Goal: Task Accomplishment & Management: Use online tool/utility

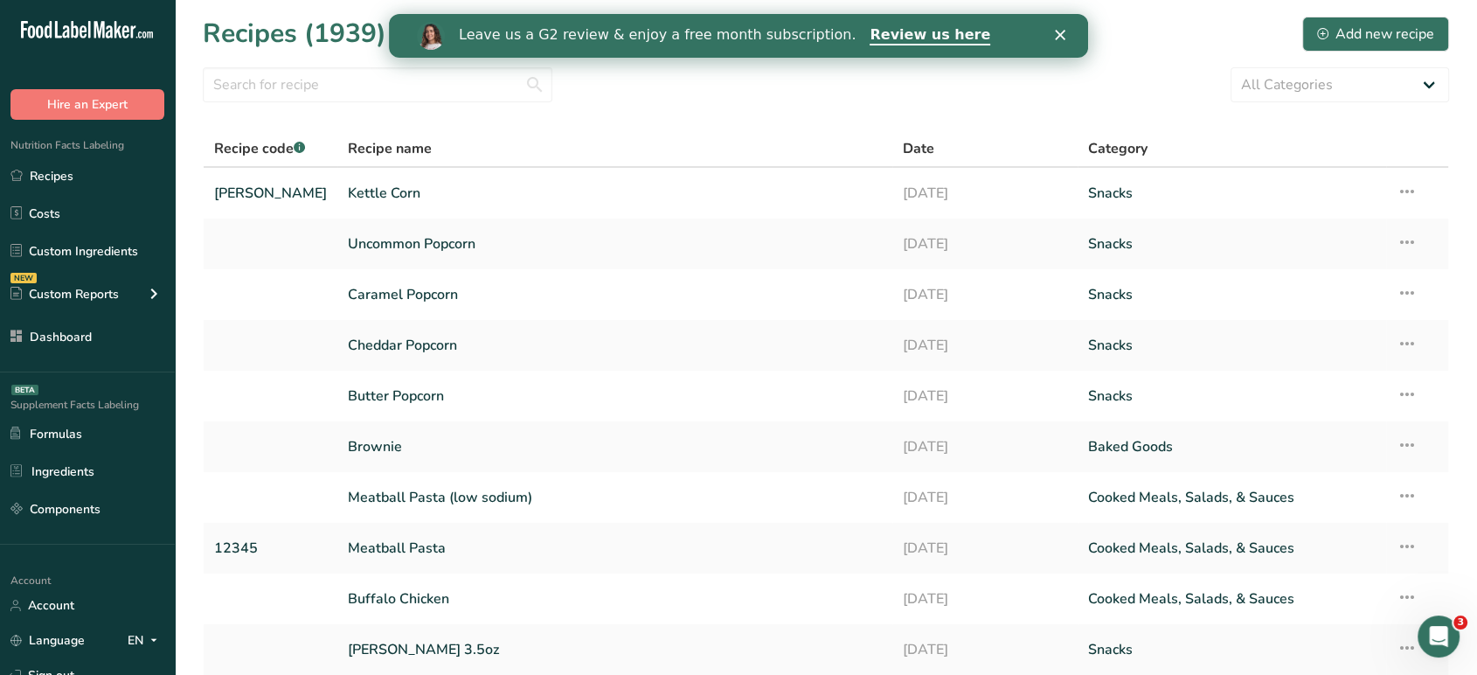
scroll to position [140, 0]
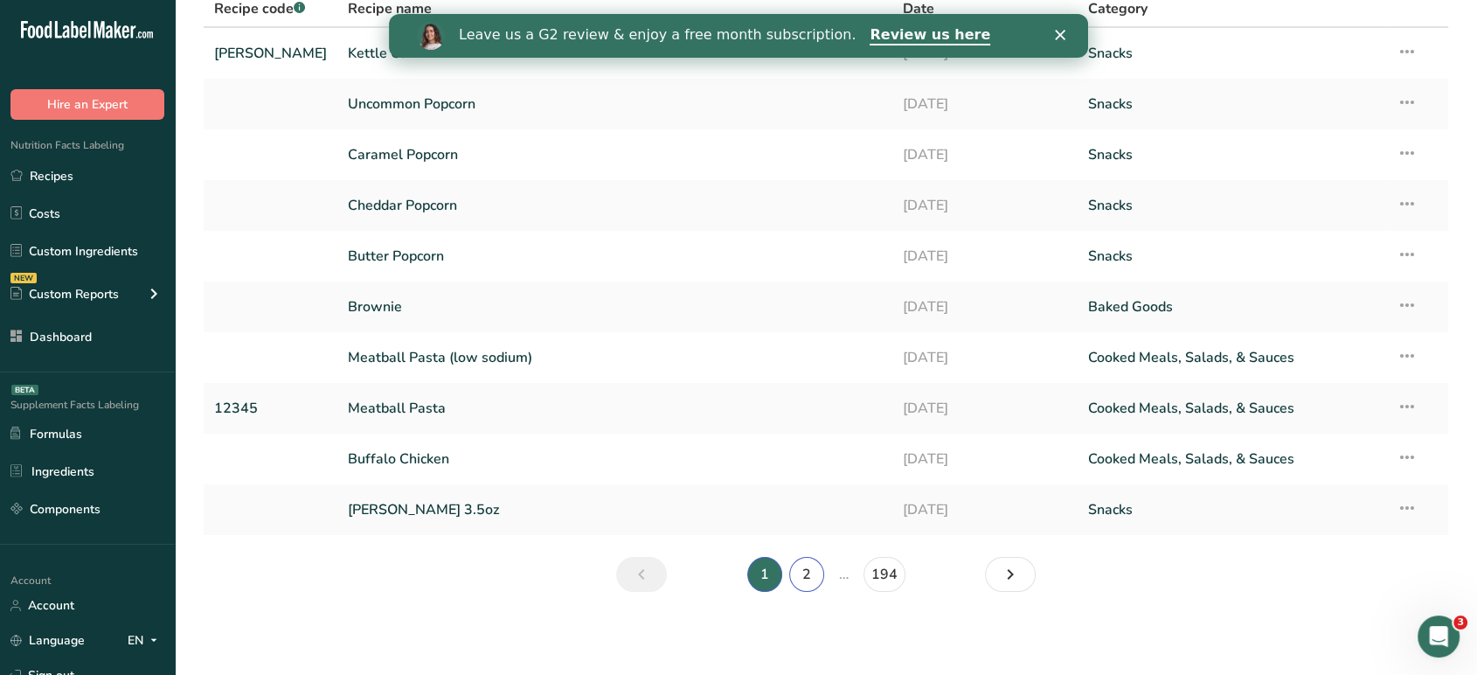
click at [817, 578] on link "2" at bounding box center [806, 574] width 35 height 35
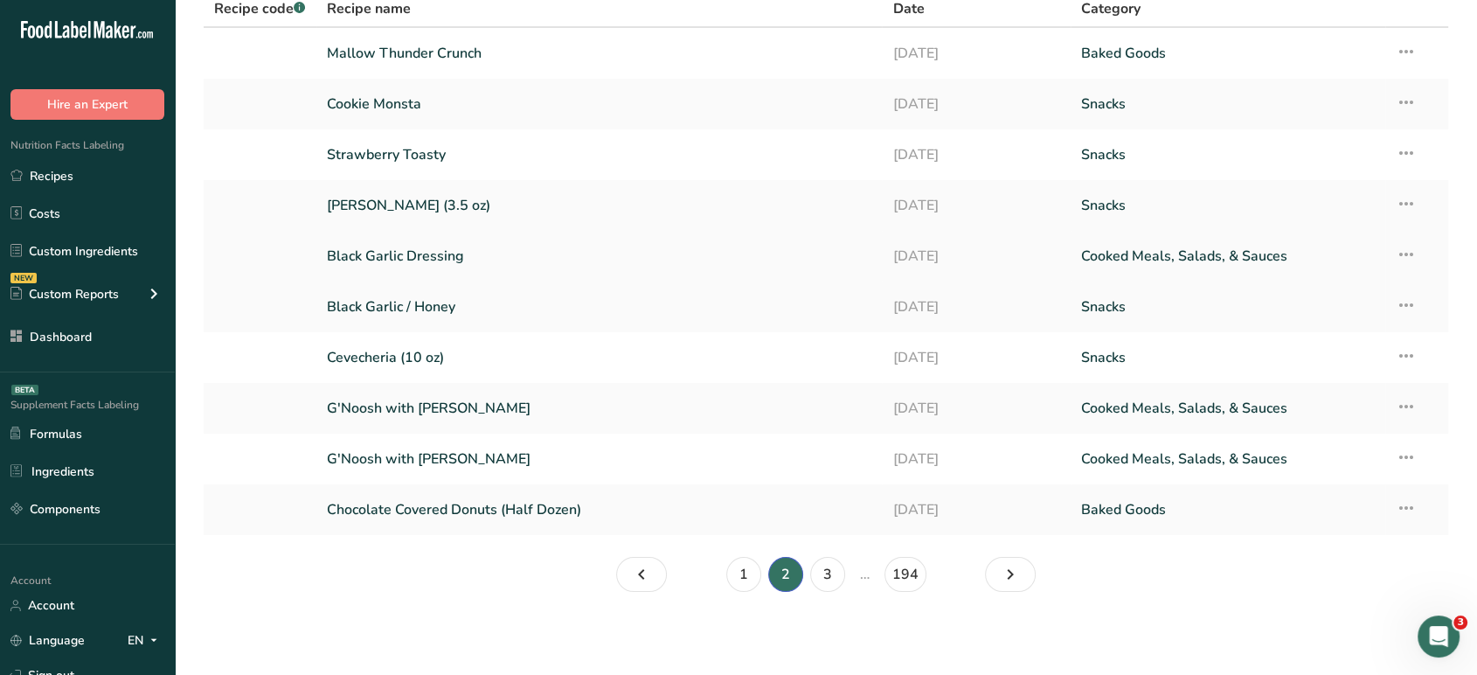
click at [457, 264] on link "Black Garlic Dressing" at bounding box center [599, 256] width 545 height 37
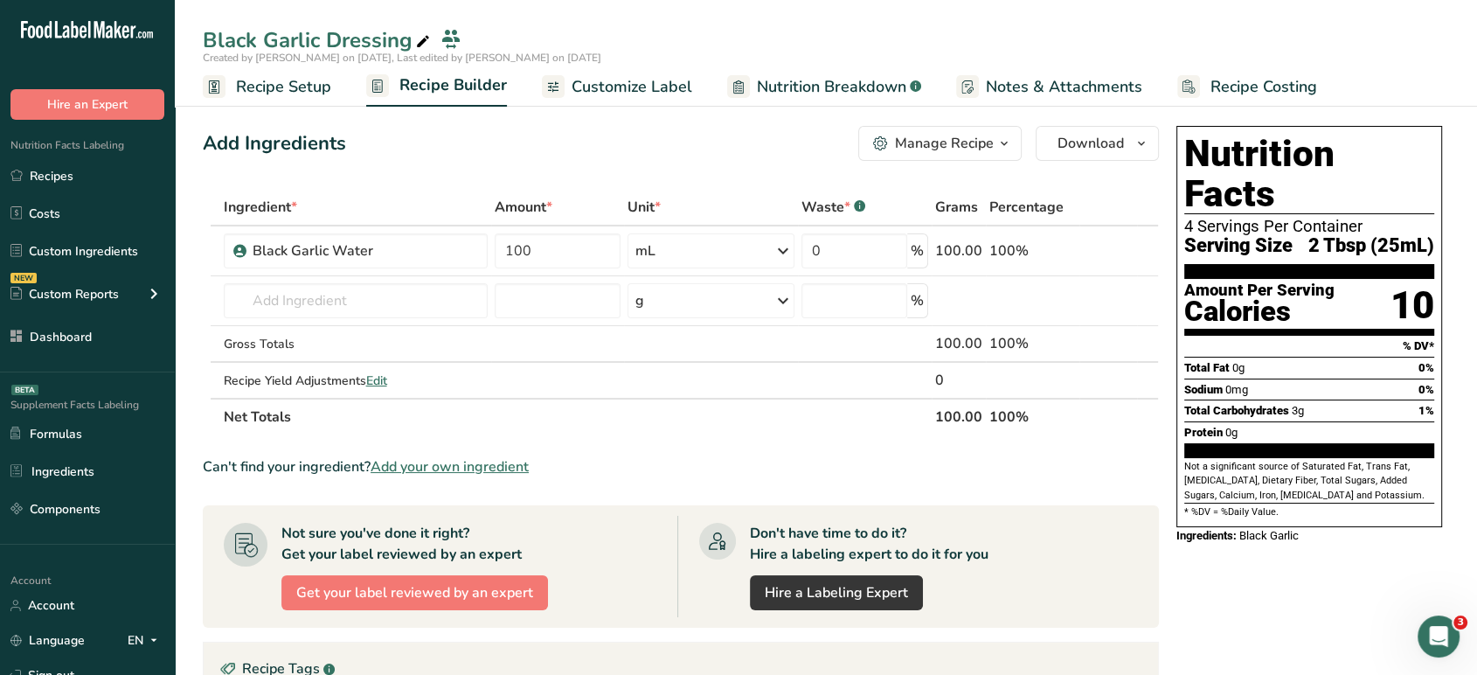
click at [325, 48] on div "Black Garlic Dressing" at bounding box center [318, 39] width 231 height 31
drag, startPoint x: 323, startPoint y: 47, endPoint x: 200, endPoint y: 32, distance: 124.1
click at [200, 32] on div "Black Garlic Dressing" at bounding box center [826, 41] width 1302 height 35
type input "Sample Dressing"
click at [405, 145] on div "Add Ingredients Manage Recipe Delete Recipe Duplicate Recipe Scale Recipe Save …" at bounding box center [681, 143] width 956 height 35
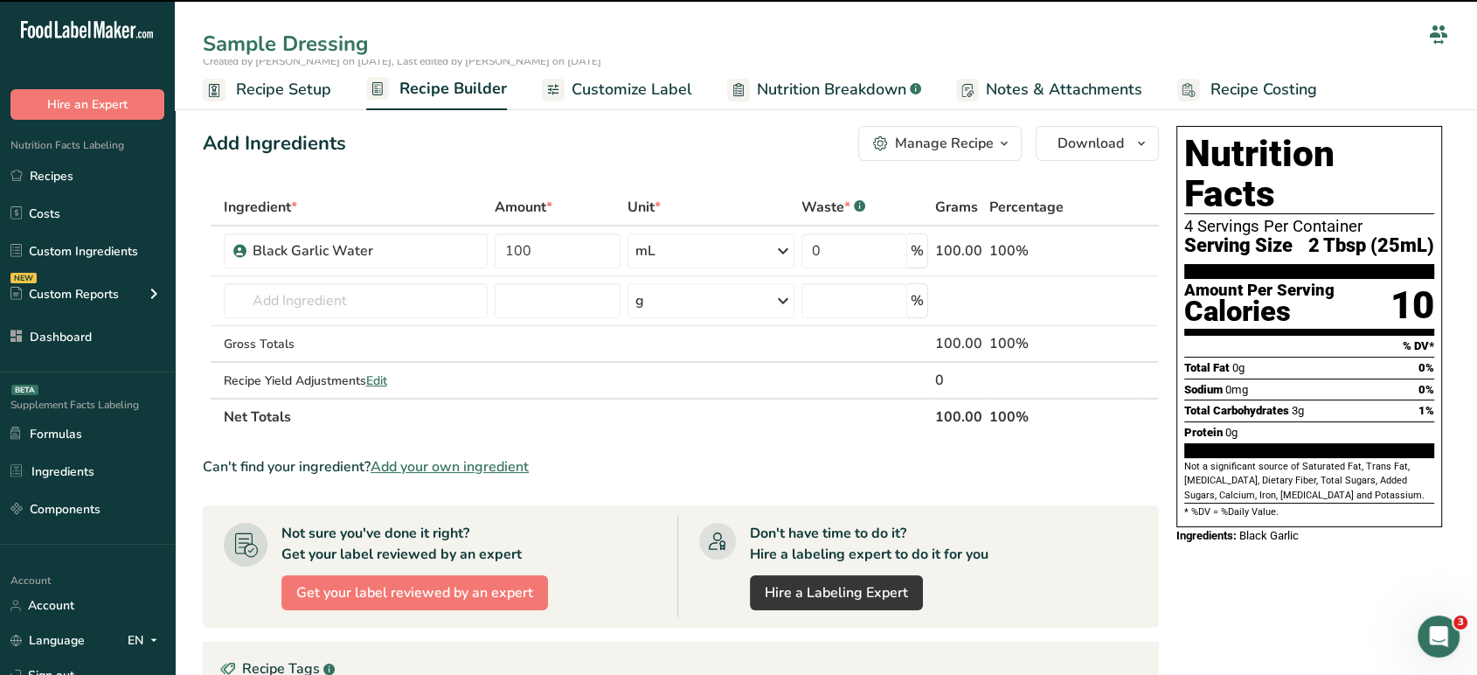
click at [983, 148] on div "Manage Recipe" at bounding box center [944, 143] width 99 height 21
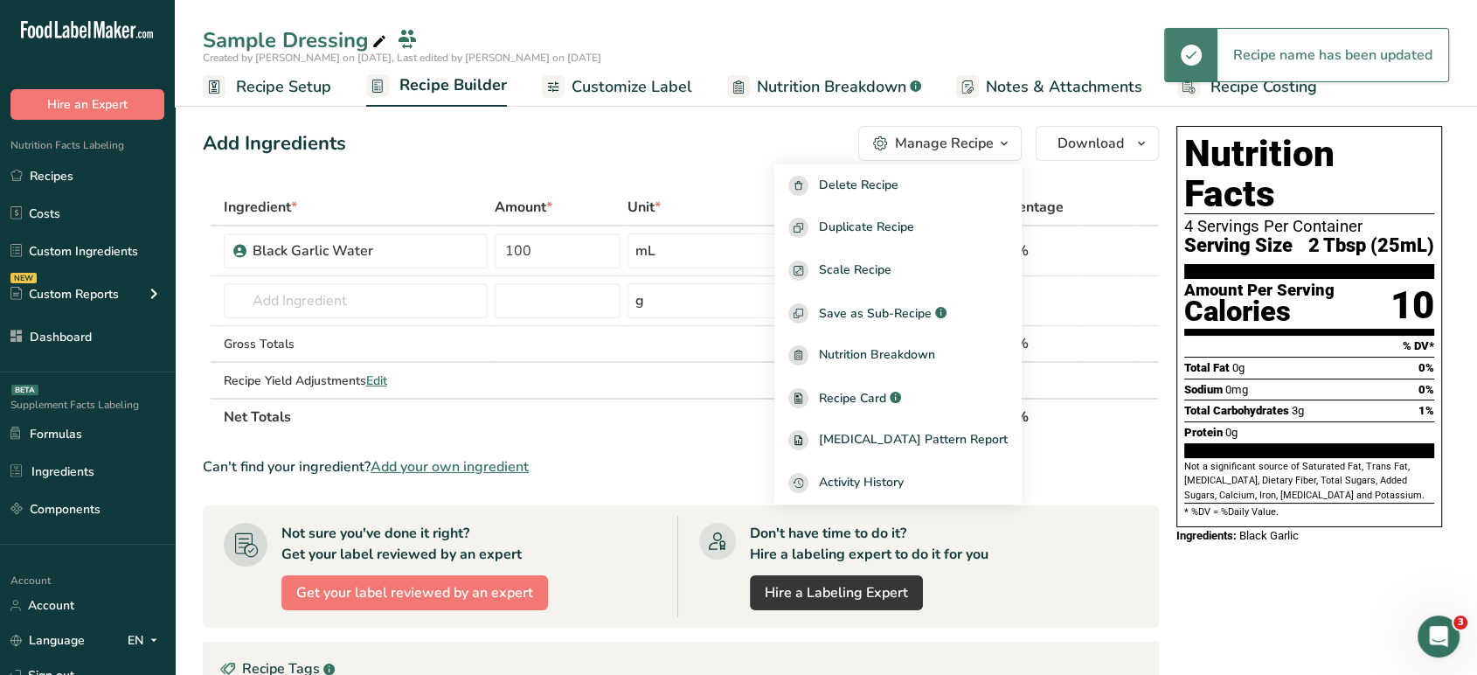
click at [682, 85] on span "Customize Label" at bounding box center [631, 87] width 121 height 24
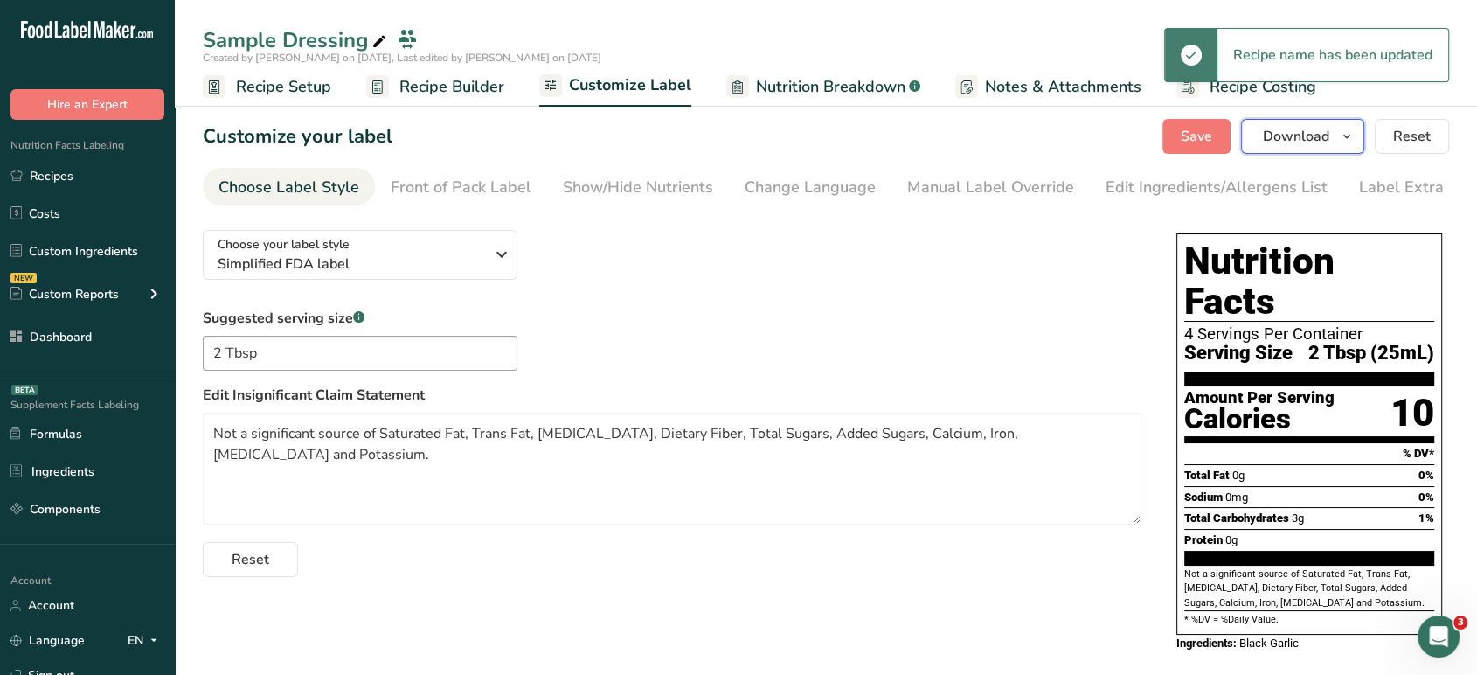
click at [1356, 140] on span "button" at bounding box center [1346, 136] width 21 height 21
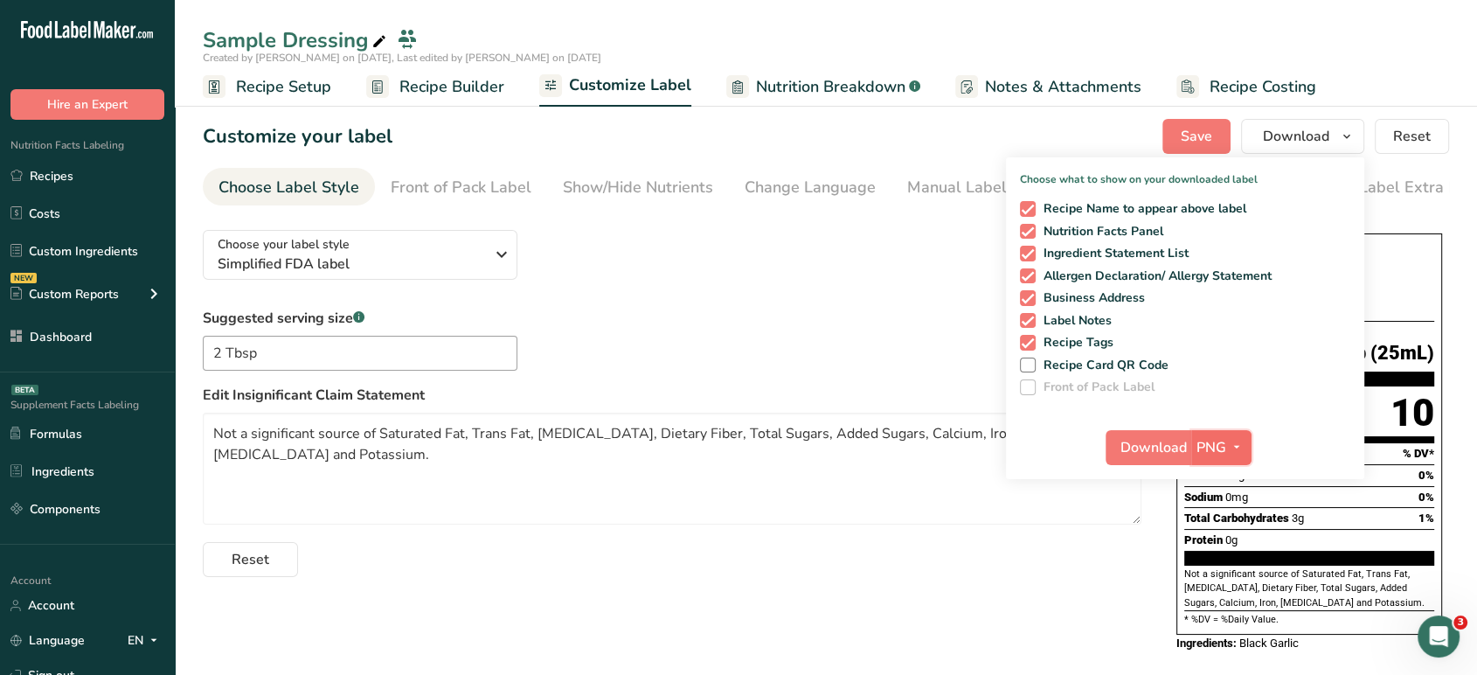
click at [1217, 441] on span "PNG" at bounding box center [1211, 447] width 30 height 21
click at [1221, 561] on link "PDF" at bounding box center [1223, 569] width 56 height 29
click at [1139, 464] on button "Download" at bounding box center [1149, 447] width 86 height 35
click at [69, 173] on link "Recipes" at bounding box center [87, 175] width 175 height 33
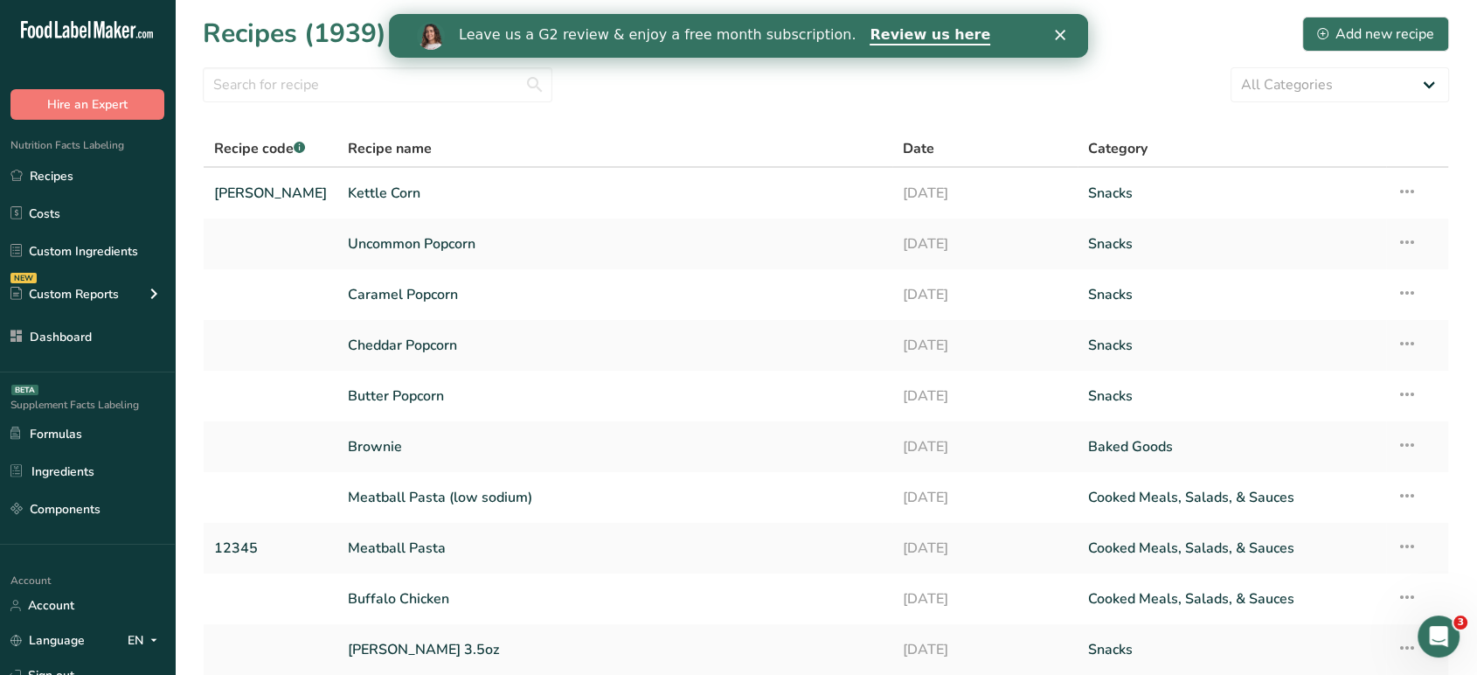
scroll to position [140, 0]
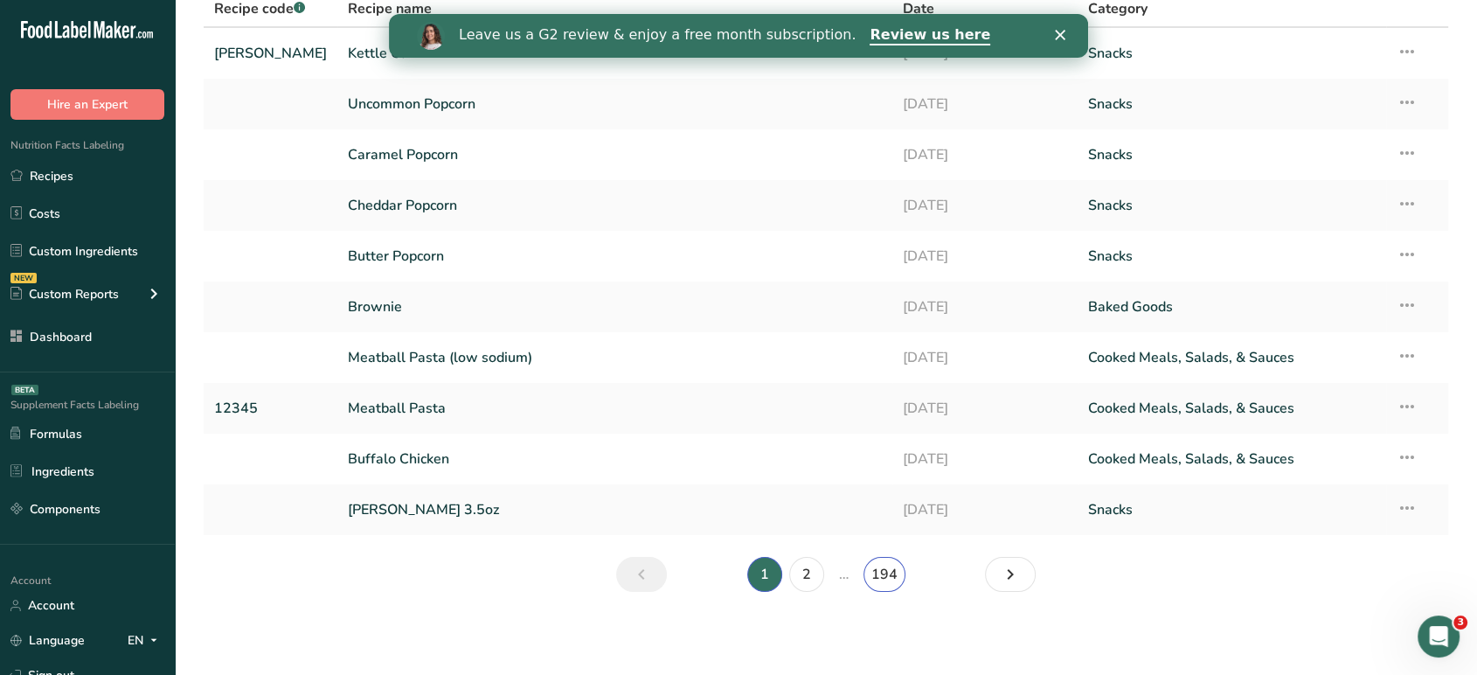
click at [882, 569] on link "194" at bounding box center [884, 574] width 42 height 35
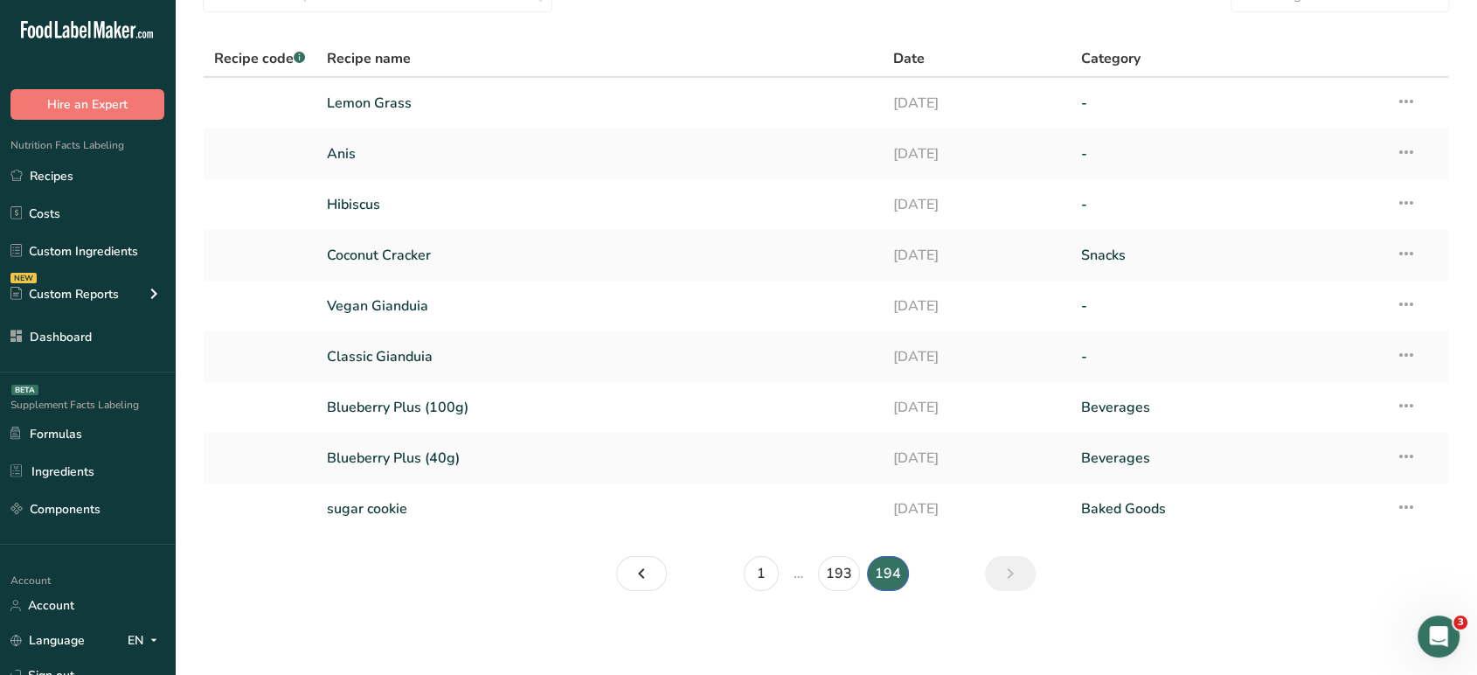
scroll to position [89, 0]
click at [440, 512] on link "sugar cookie" at bounding box center [599, 509] width 545 height 37
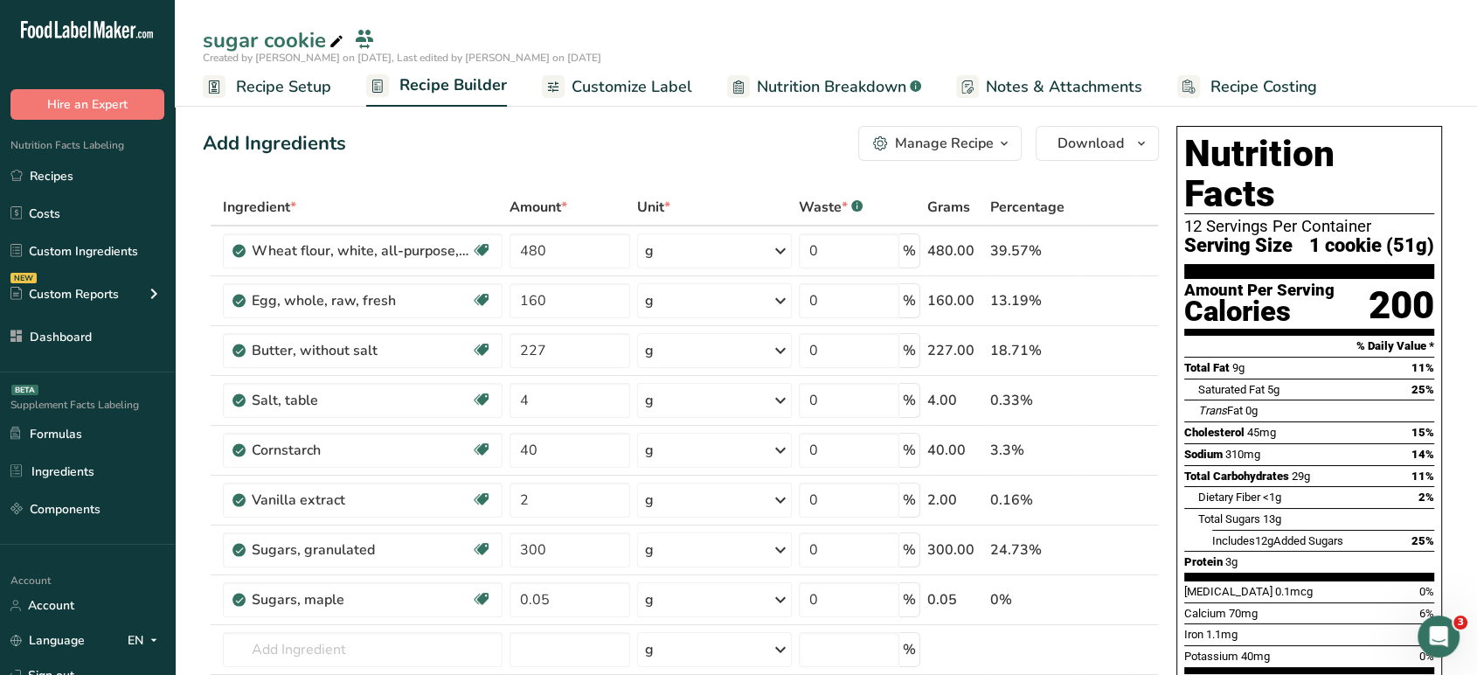
click at [656, 87] on span "Customize Label" at bounding box center [631, 87] width 121 height 24
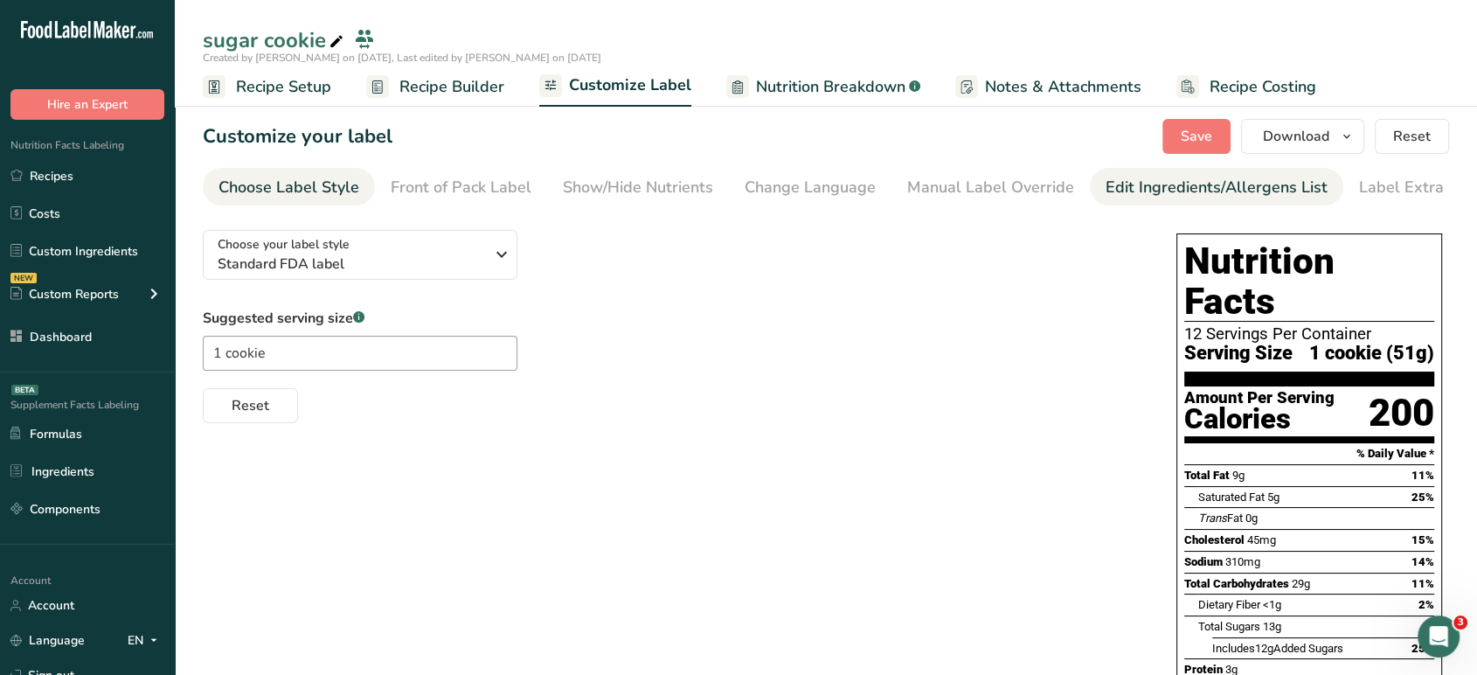
click at [1223, 185] on div "Edit Ingredients/Allergens List" at bounding box center [1216, 188] width 222 height 24
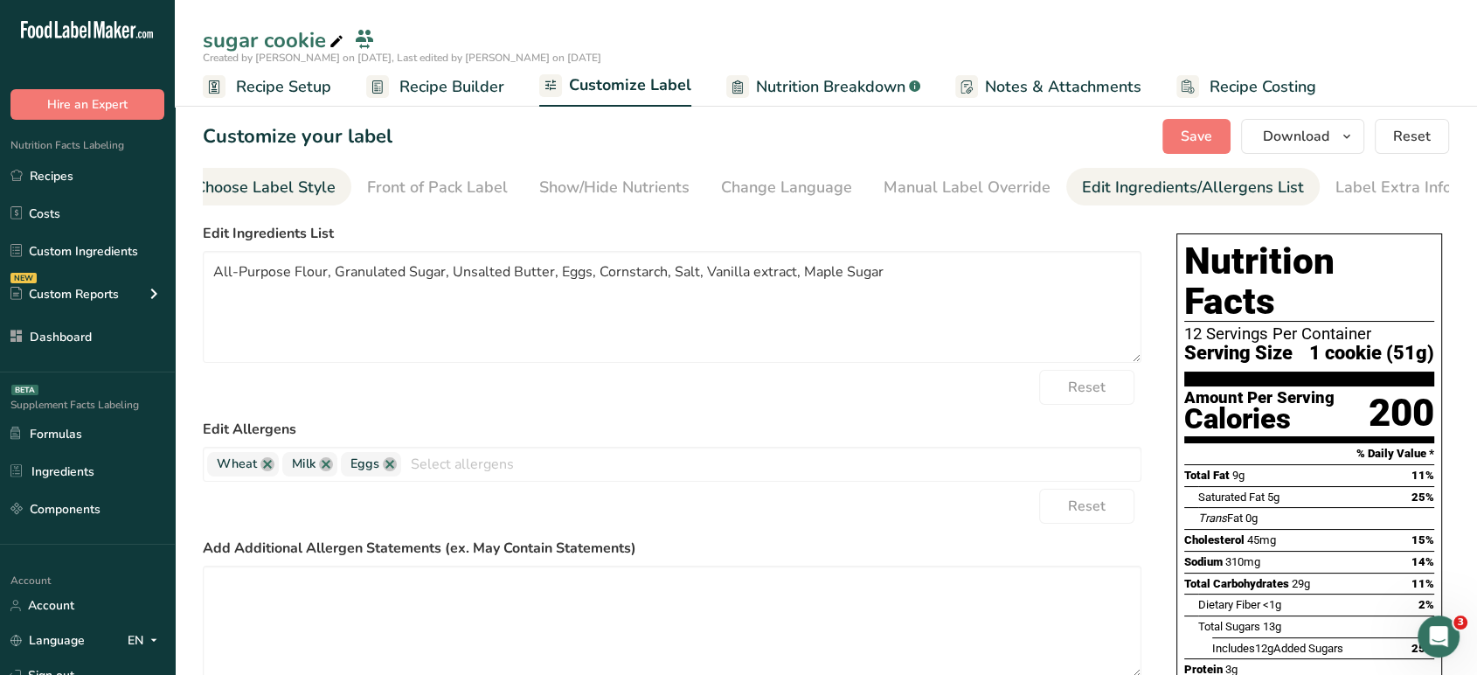
click at [323, 183] on div "Choose Label Style" at bounding box center [265, 188] width 141 height 24
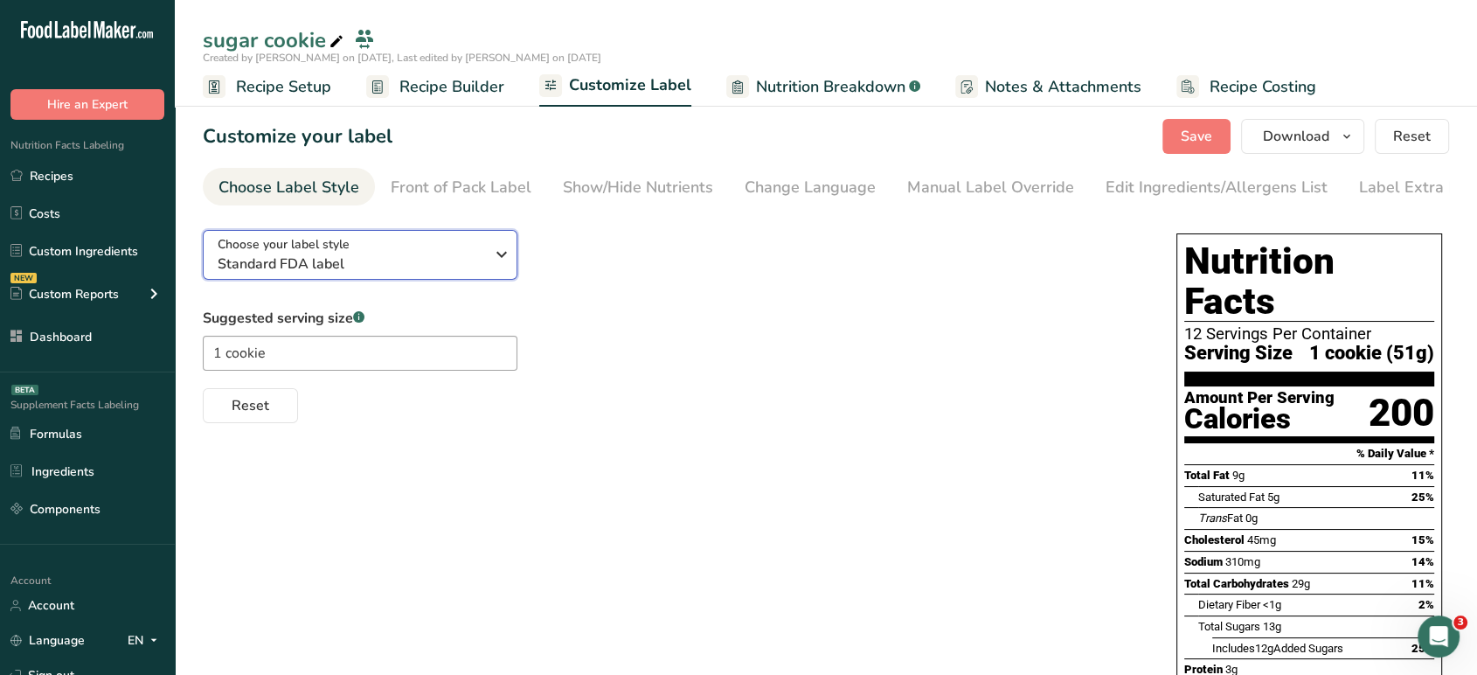
click at [317, 257] on span "Standard FDA label" at bounding box center [351, 263] width 266 height 21
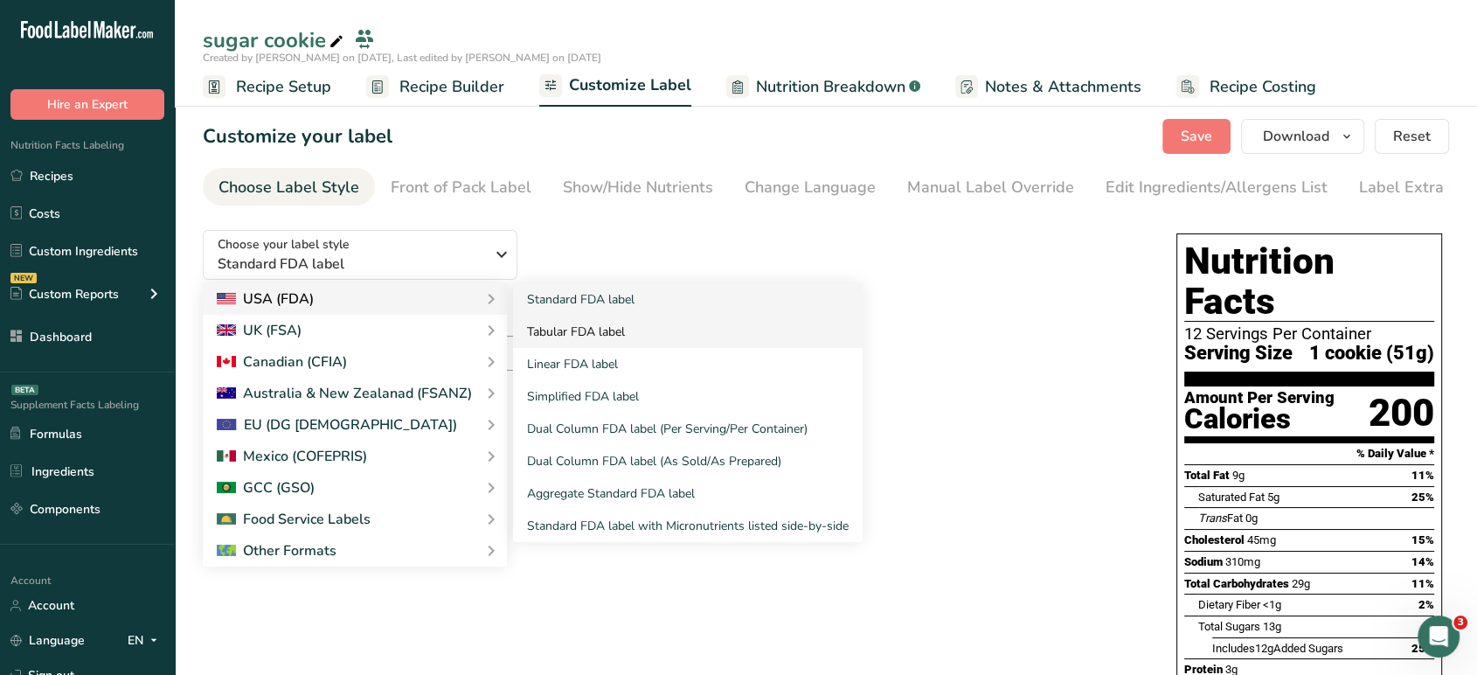
click at [581, 336] on link "Tabular FDA label" at bounding box center [687, 331] width 349 height 32
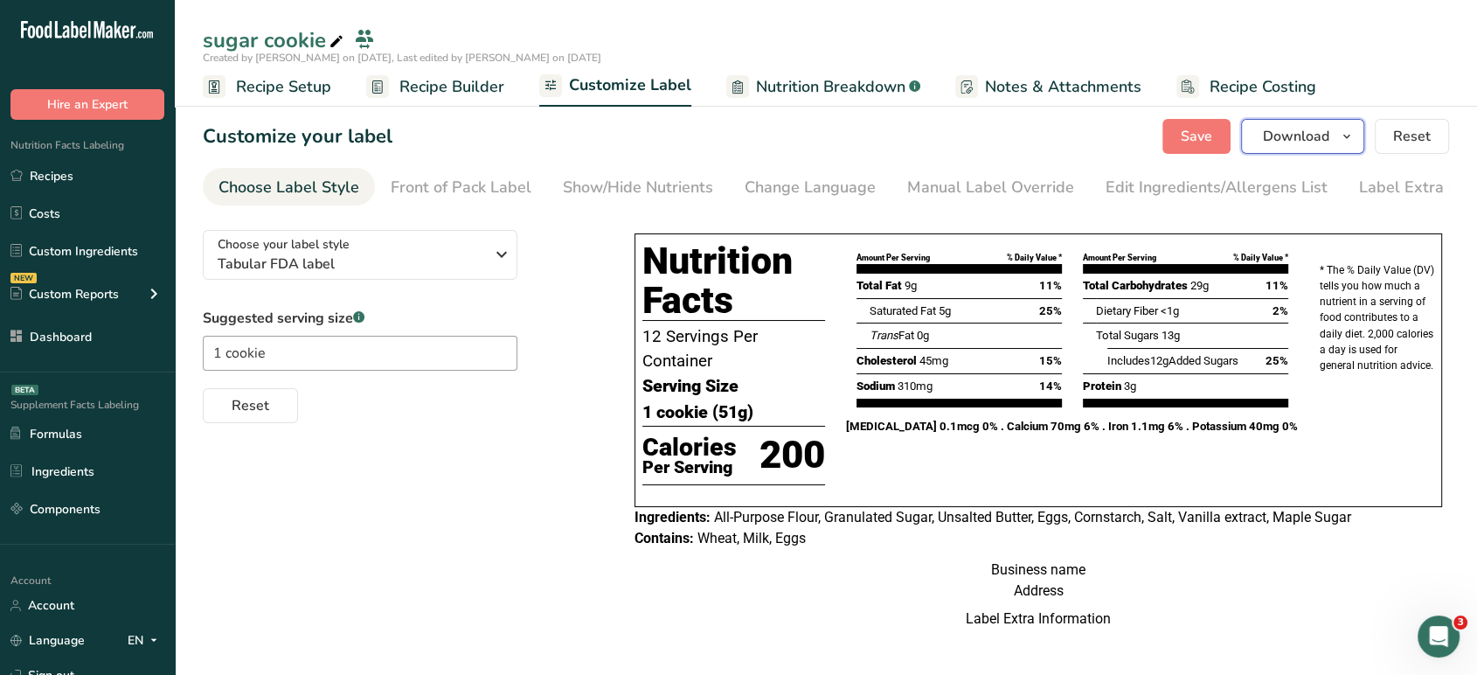
click at [1297, 121] on button "Download" at bounding box center [1302, 136] width 123 height 35
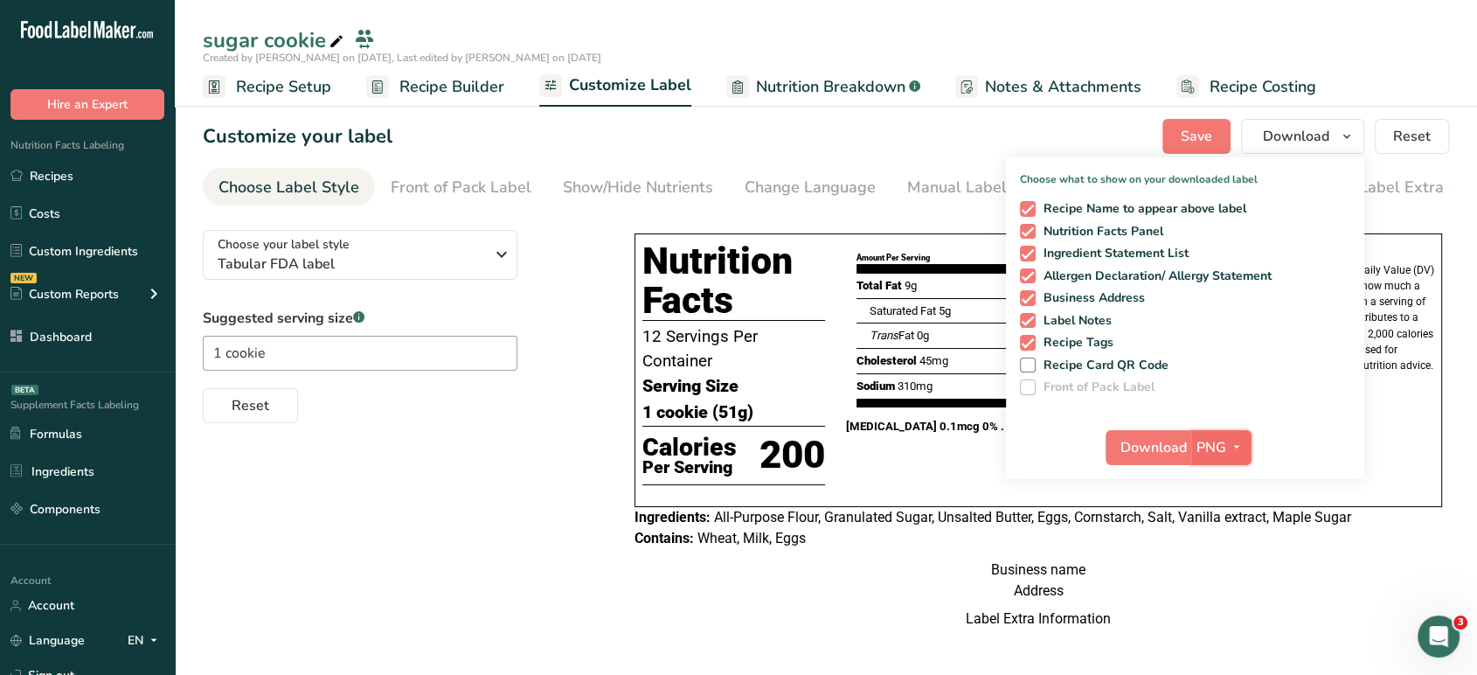
click at [1228, 453] on span "button" at bounding box center [1236, 447] width 21 height 21
click at [1031, 341] on span at bounding box center [1028, 343] width 16 height 16
click at [1031, 341] on input "Recipe Tags" at bounding box center [1025, 341] width 11 height 11
checkbox input "false"
click at [1227, 459] on button "PNG" at bounding box center [1221, 447] width 60 height 35
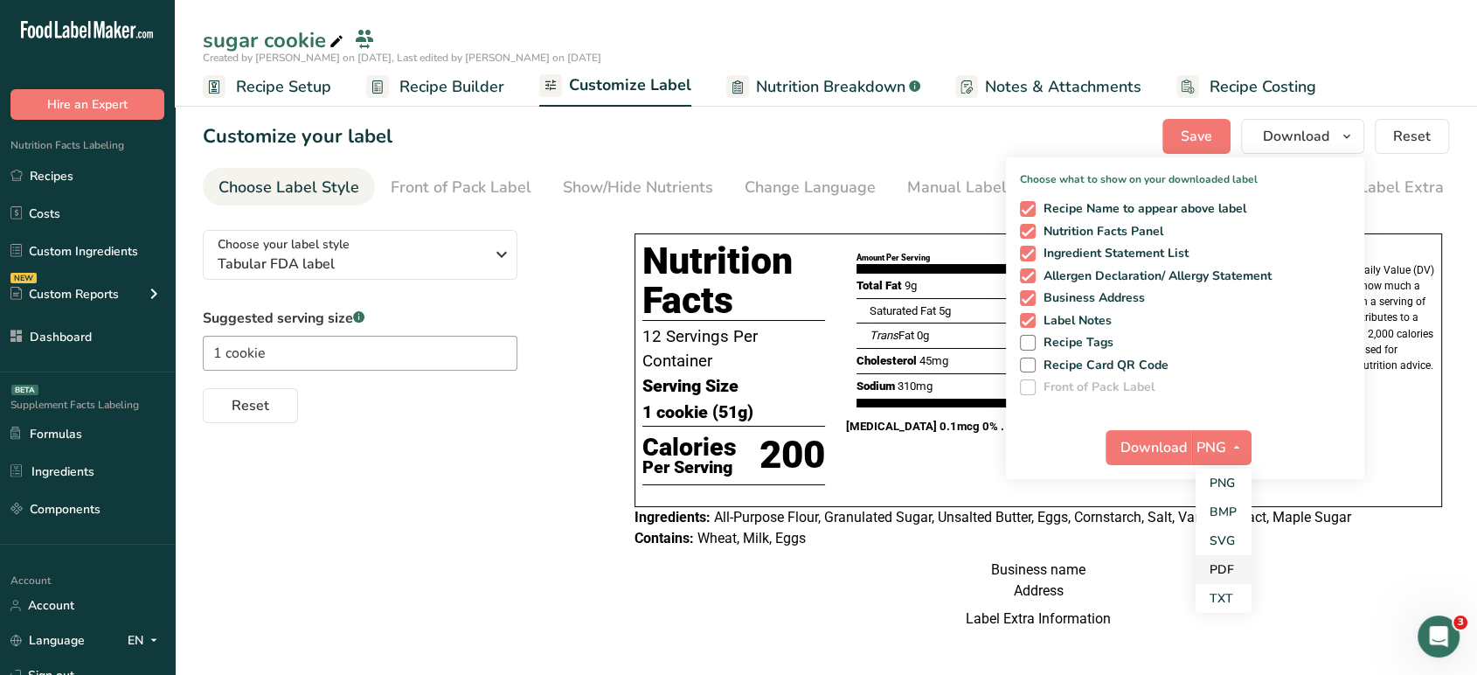
click at [1227, 573] on link "PDF" at bounding box center [1223, 569] width 56 height 29
click at [1156, 439] on span "Download" at bounding box center [1154, 447] width 66 height 21
click at [90, 329] on link "Dashboard" at bounding box center [87, 336] width 175 height 33
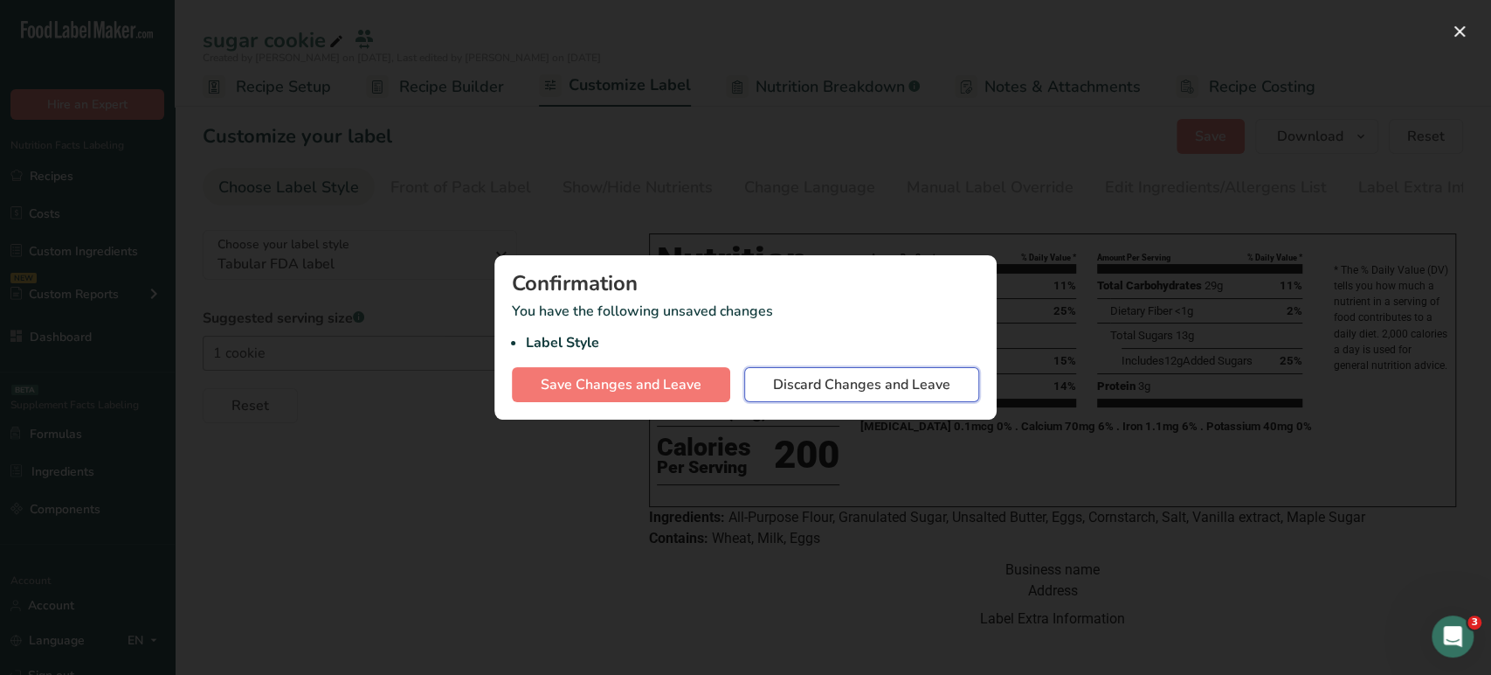
click at [870, 380] on span "Discard Changes and Leave" at bounding box center [861, 384] width 177 height 21
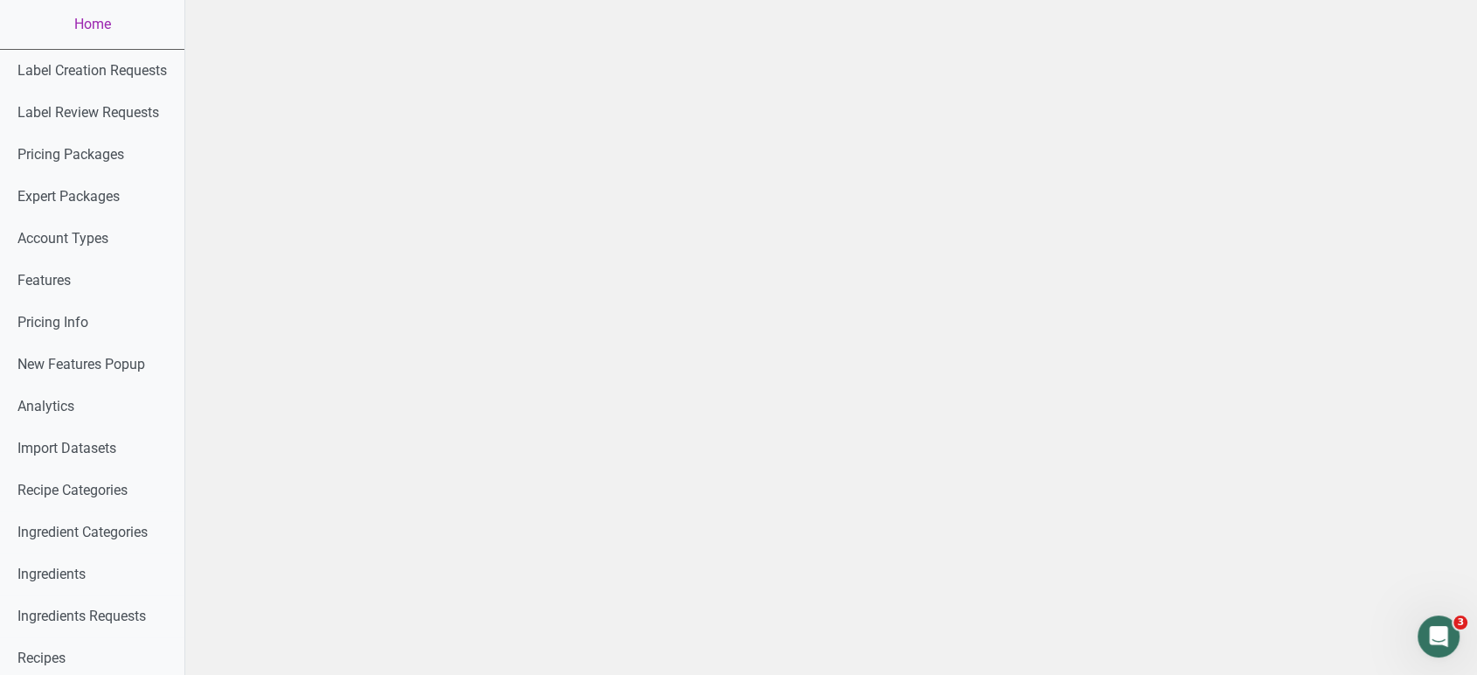
scroll to position [619, 0]
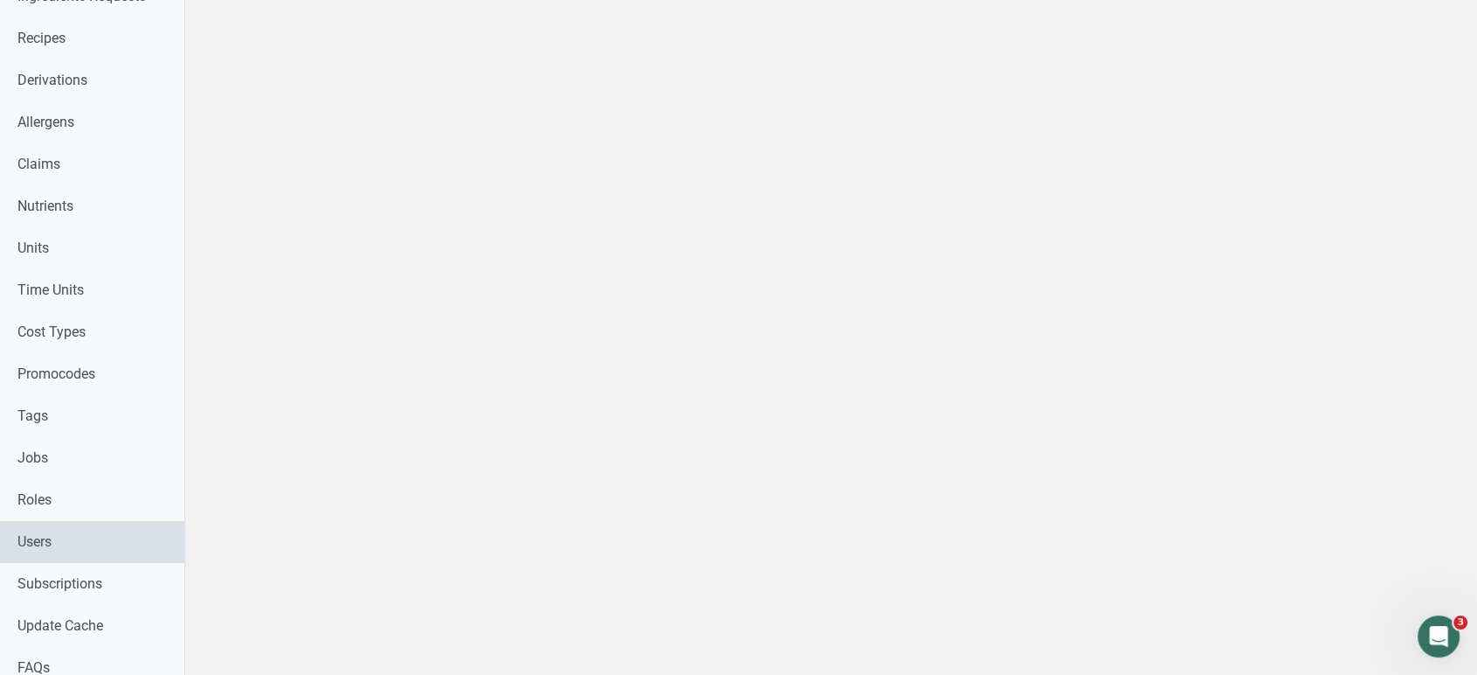
click at [52, 550] on link "Users" at bounding box center [92, 542] width 184 height 42
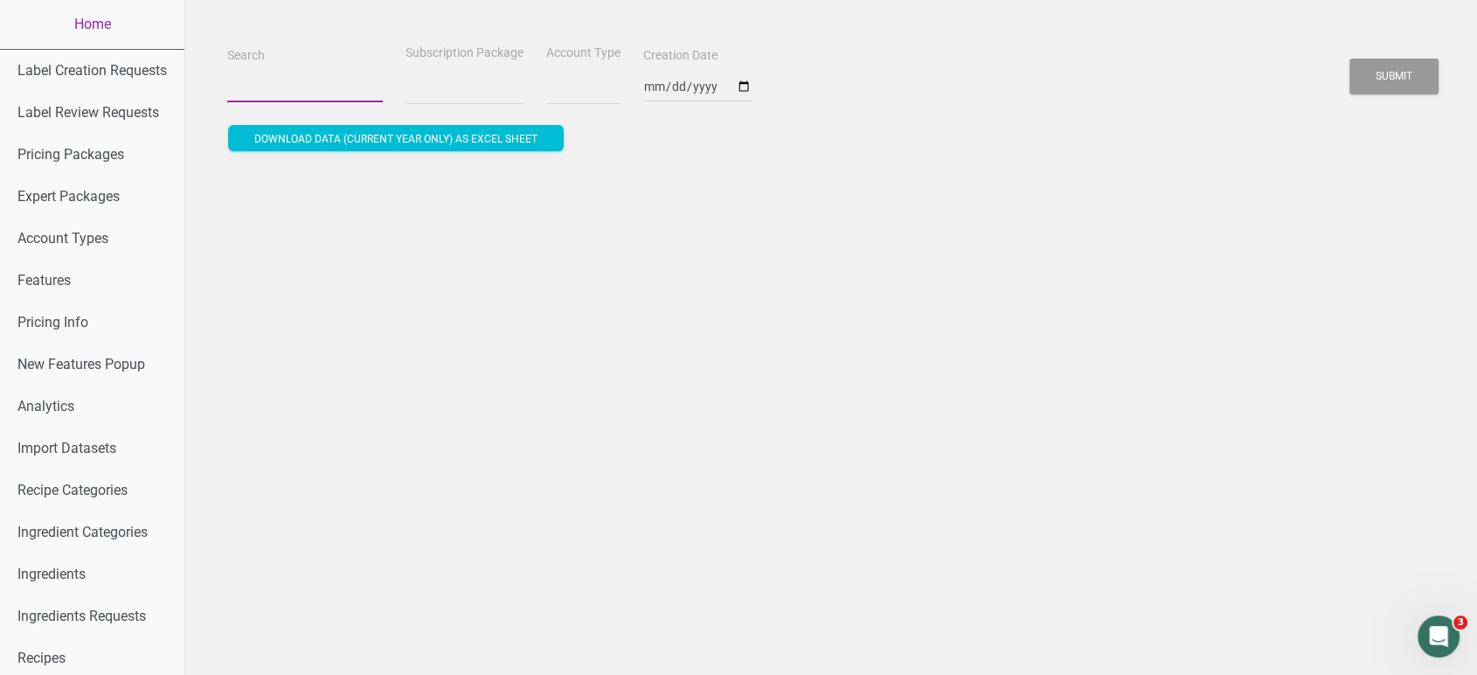
click at [315, 88] on input "Search" at bounding box center [305, 86] width 156 height 31
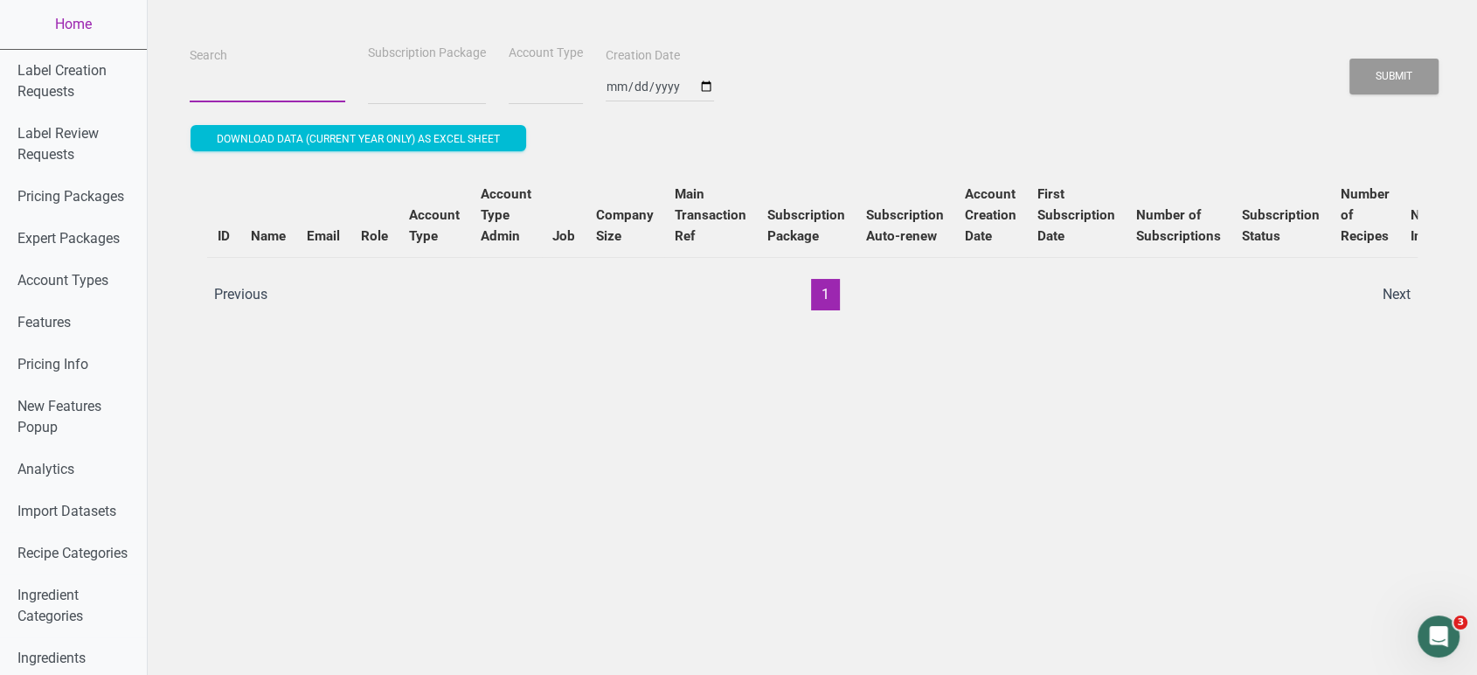
select select
paste input "[EMAIL_ADDRESS][DOMAIN_NAME]"
type input "[EMAIL_ADDRESS][DOMAIN_NAME]"
select select
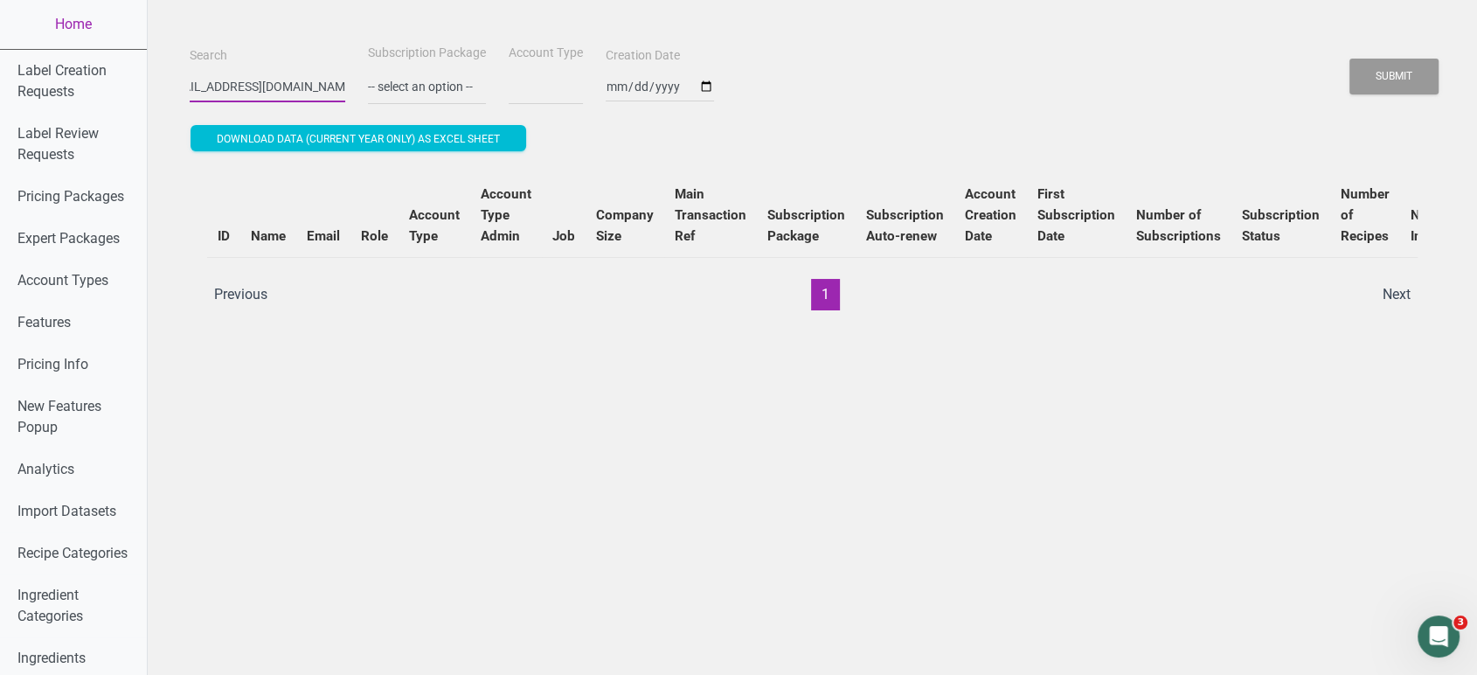
click at [1349, 59] on button "Submit" at bounding box center [1393, 77] width 89 height 36
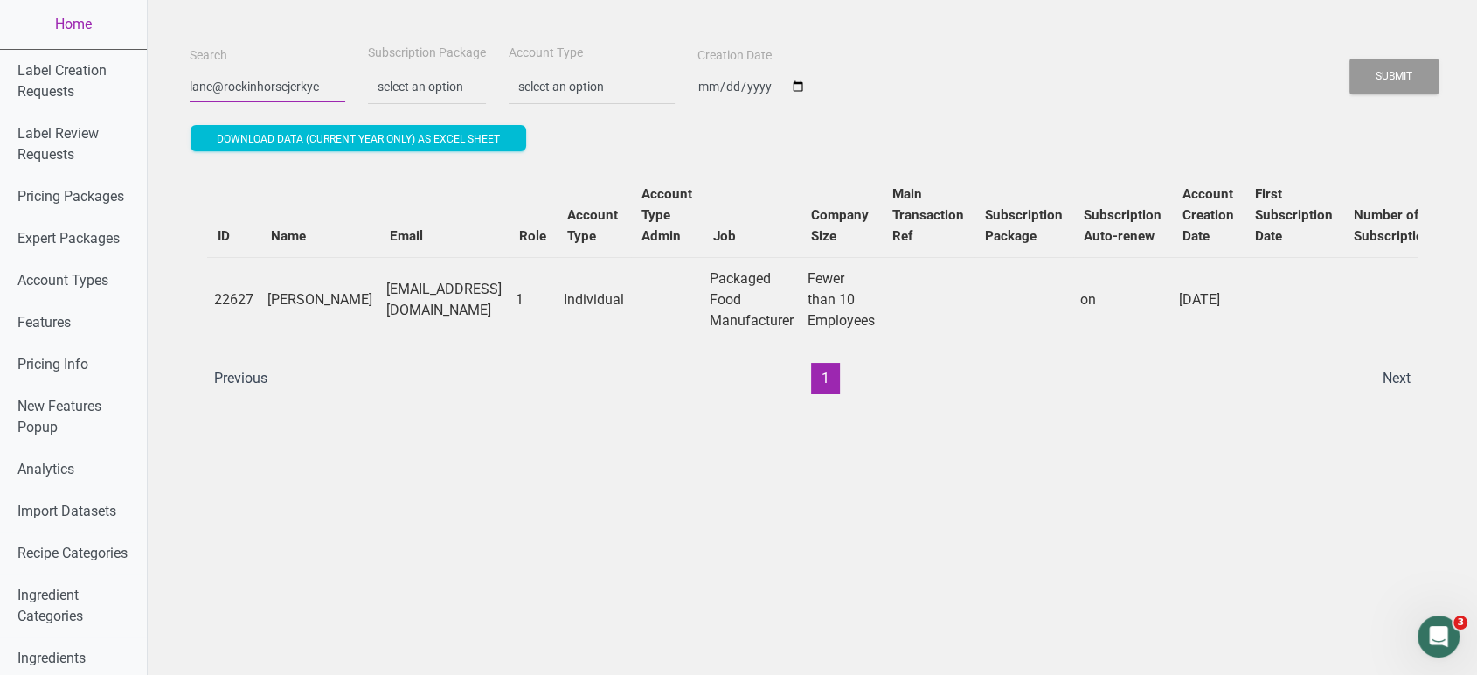
scroll to position [0, 0]
type input "l"
paste input "[EMAIL_ADDRESS][DOMAIN_NAME]"
type input "[EMAIL_ADDRESS][DOMAIN_NAME]"
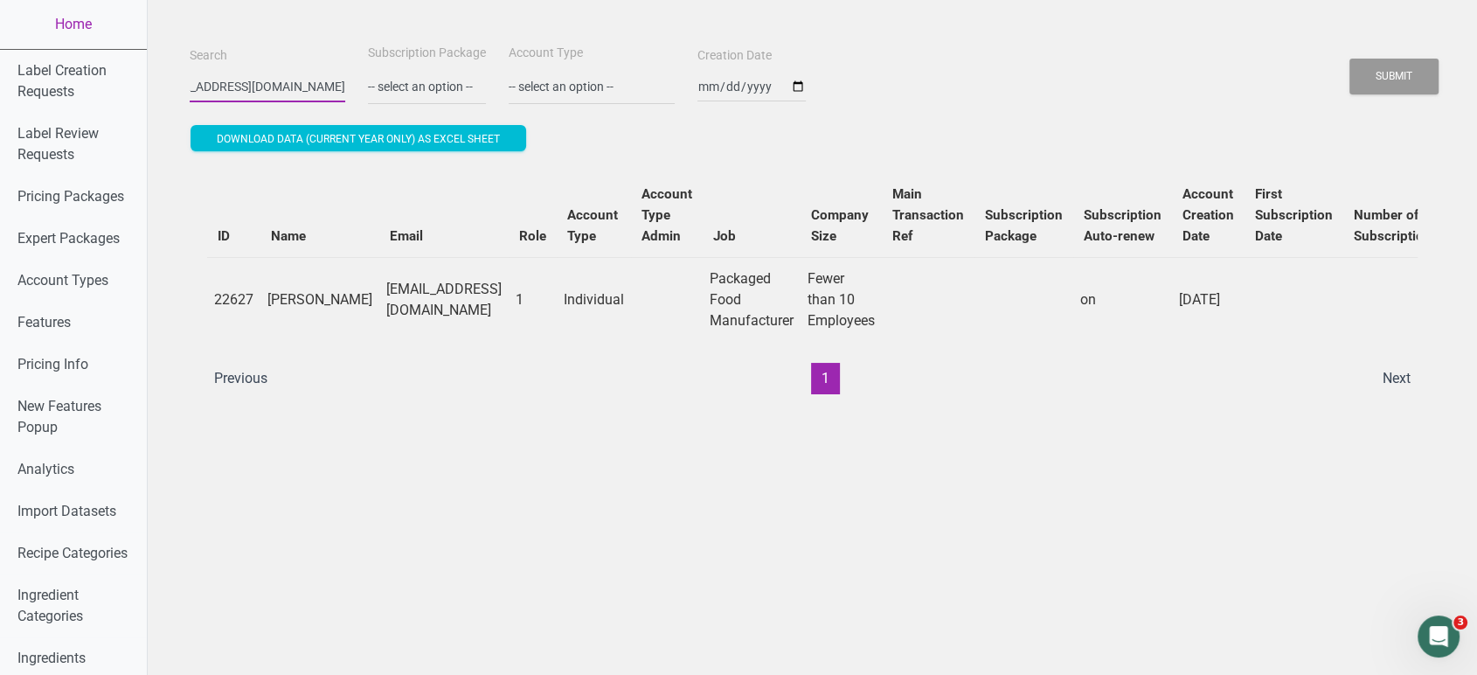
click at [1349, 59] on button "Submit" at bounding box center [1393, 77] width 89 height 36
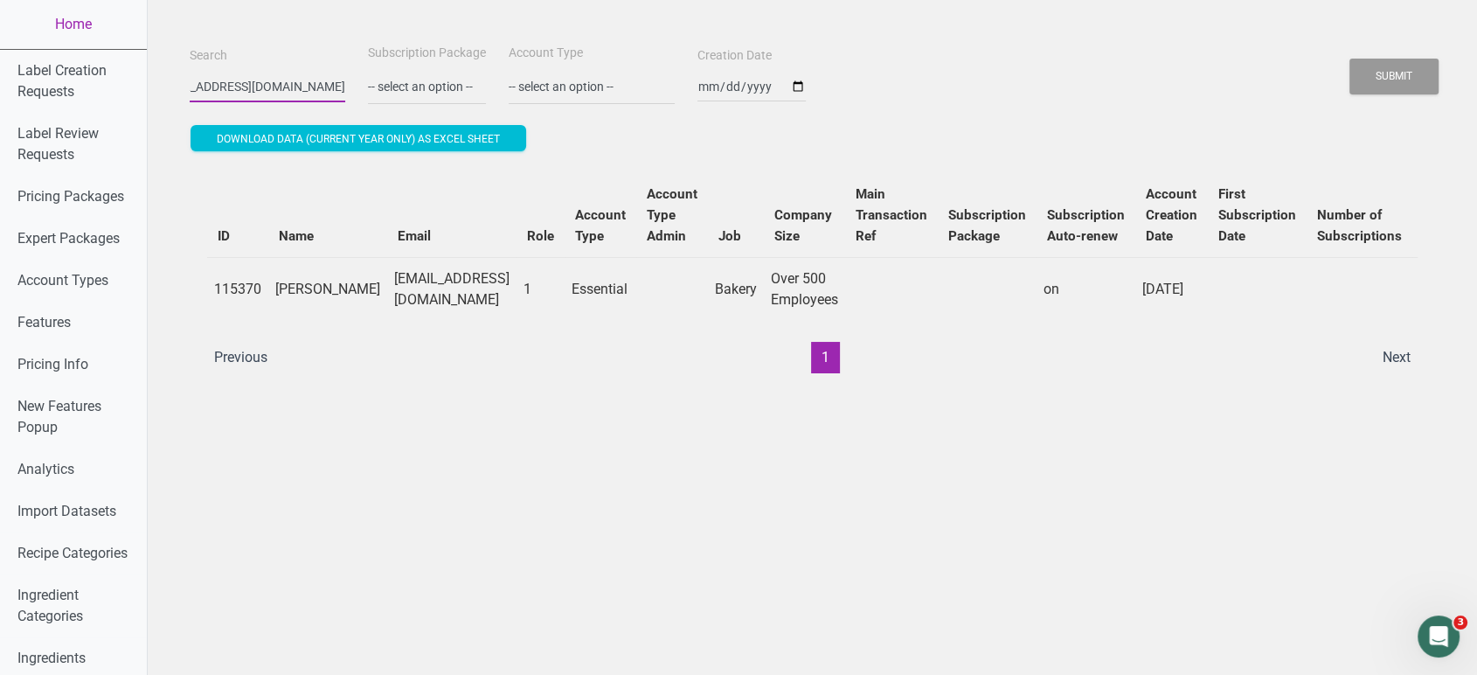
scroll to position [0, 0]
